Goal: Transaction & Acquisition: Download file/media

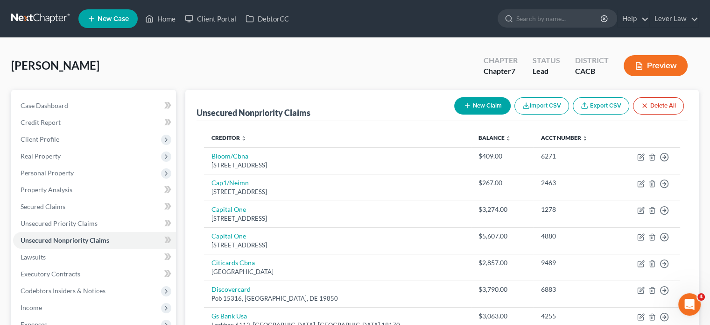
click at [22, 18] on link at bounding box center [41, 18] width 60 height 17
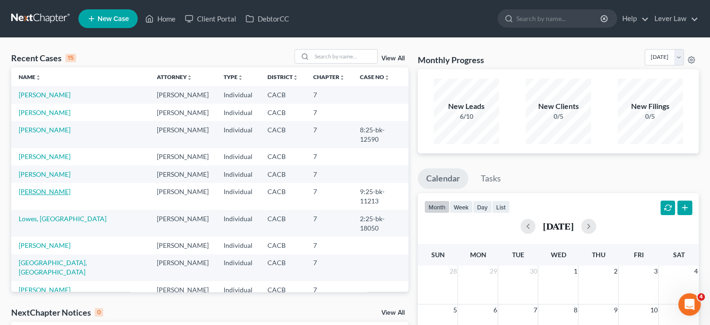
click at [44, 187] on link "[PERSON_NAME]" at bounding box center [45, 191] width 52 height 8
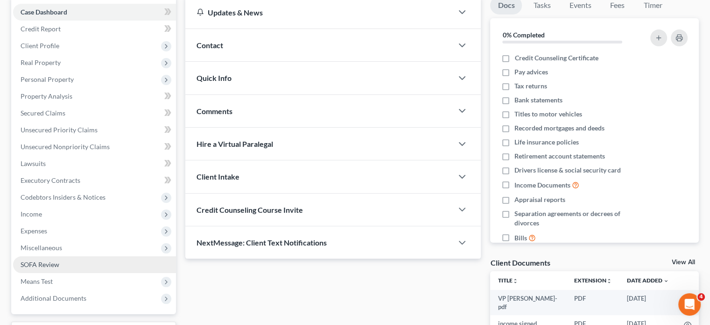
scroll to position [175, 0]
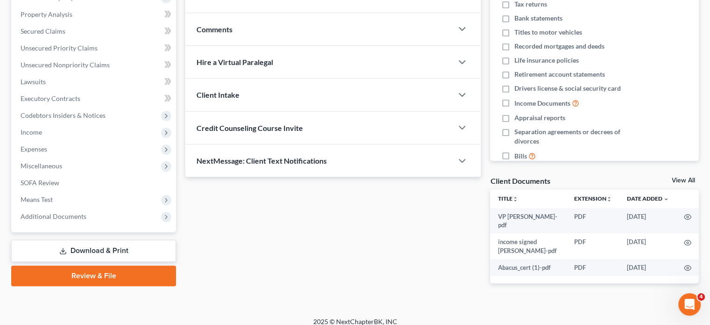
click at [71, 244] on link "Download & Print" at bounding box center [93, 251] width 165 height 22
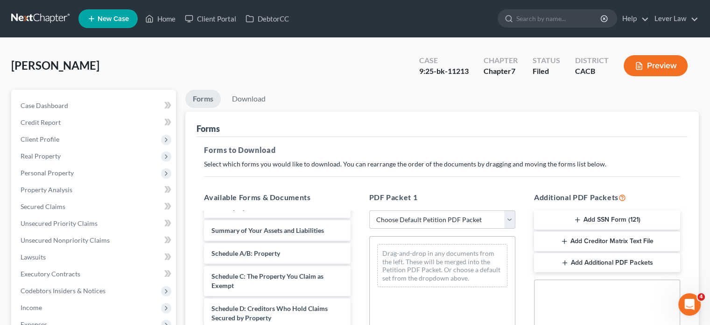
scroll to position [47, 0]
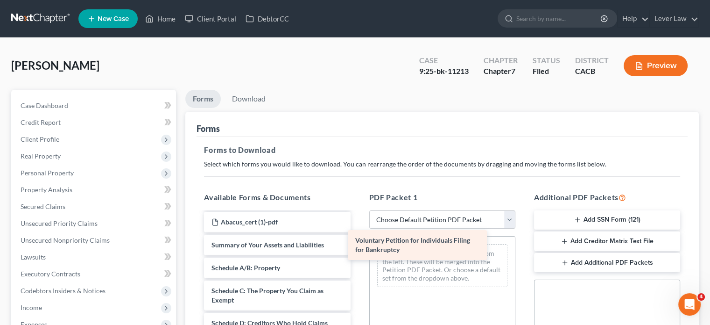
drag, startPoint x: 296, startPoint y: 250, endPoint x: 441, endPoint y: 249, distance: 144.8
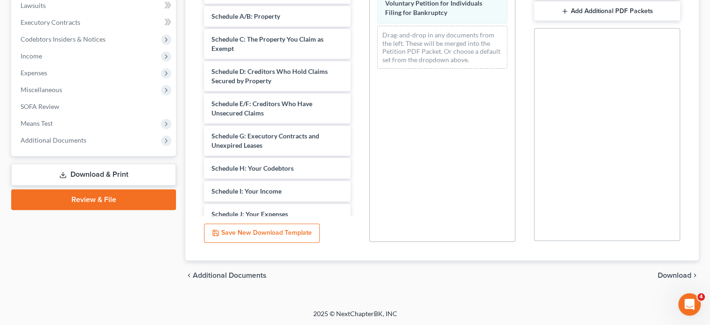
click at [674, 272] on span "Download" at bounding box center [675, 274] width 34 height 7
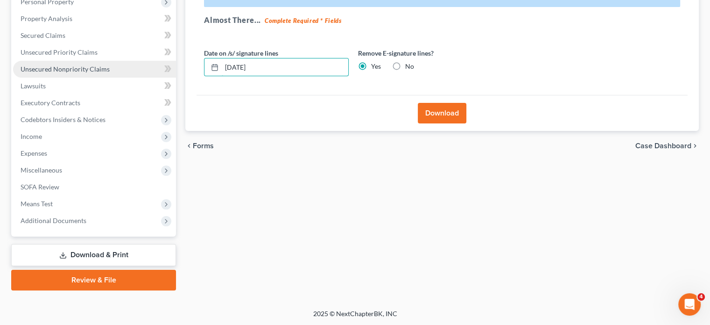
drag, startPoint x: 284, startPoint y: 71, endPoint x: 136, endPoint y: 69, distance: 148.1
click at [136, 69] on div "Petition Navigation Case Dashboard Payments Invoices Payments Payments Credit R…" at bounding box center [355, 104] width 697 height 371
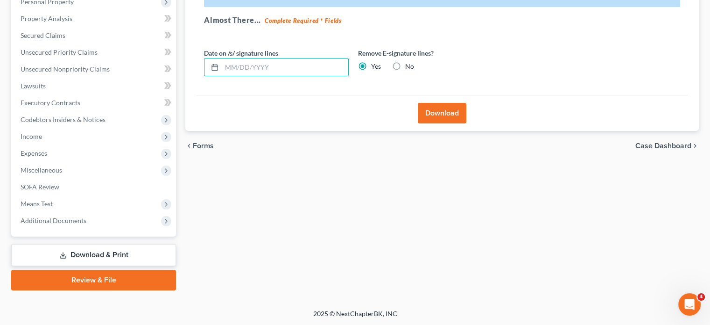
click at [442, 119] on button "Download" at bounding box center [442, 113] width 49 height 21
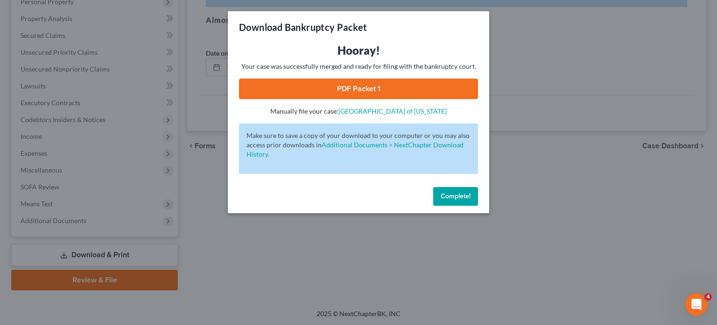
click at [405, 84] on link "PDF Packet 1" at bounding box center [358, 88] width 239 height 21
click at [473, 195] on button "Complete!" at bounding box center [455, 196] width 45 height 19
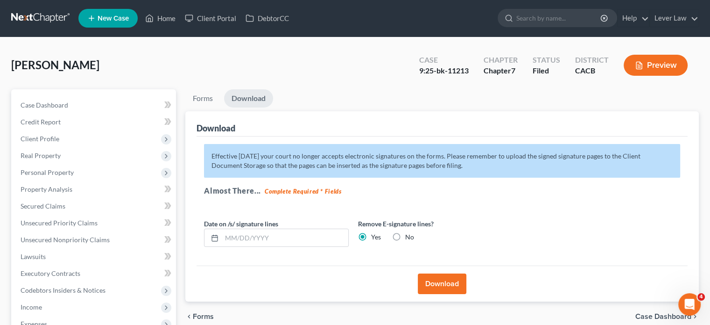
scroll to position [0, 0]
drag, startPoint x: 46, startPoint y: 19, endPoint x: 53, endPoint y: 20, distance: 7.5
click at [46, 19] on link at bounding box center [41, 18] width 60 height 17
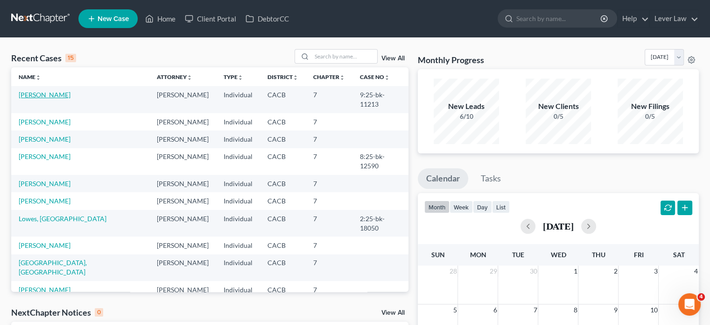
click at [45, 97] on link "[PERSON_NAME]" at bounding box center [45, 95] width 52 height 8
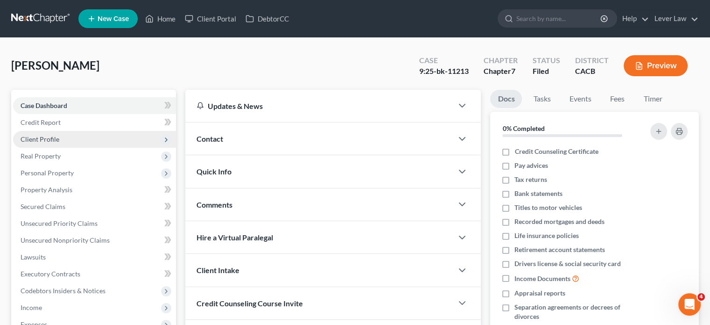
click at [54, 133] on span "Client Profile" at bounding box center [94, 139] width 163 height 17
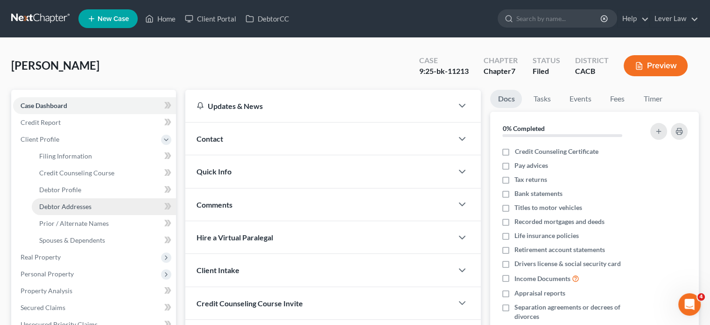
click at [68, 203] on span "Debtor Addresses" at bounding box center [65, 206] width 52 height 8
